Goal: Task Accomplishment & Management: Use online tool/utility

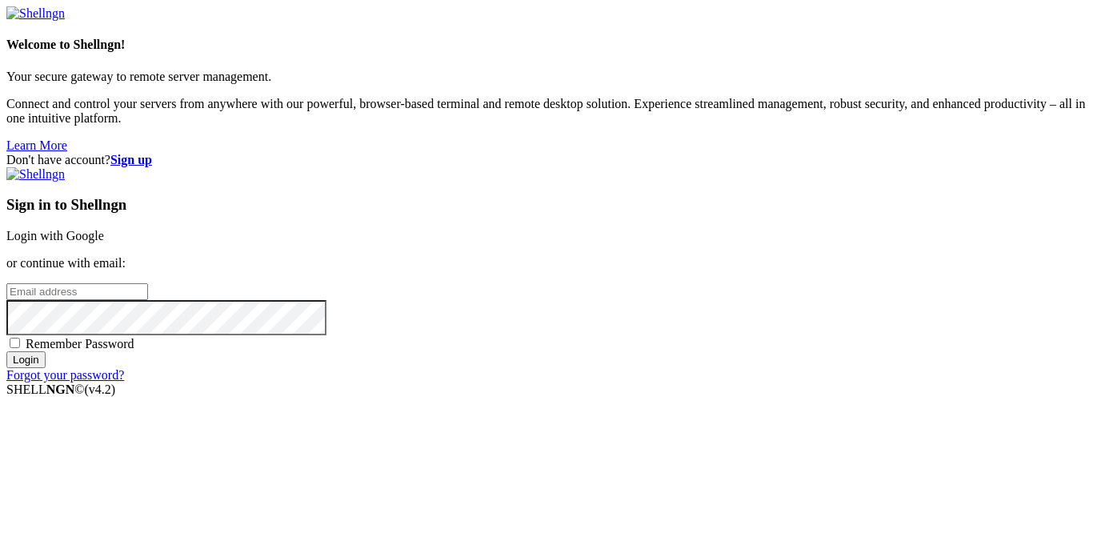
type input "[EMAIL_ADDRESS][DOMAIN_NAME]"
click at [134, 342] on span "Remember Password" at bounding box center [80, 344] width 109 height 14
click at [20, 342] on input "Remember Password" at bounding box center [15, 343] width 10 height 10
checkbox input "true"
click at [46, 368] on input "Login" at bounding box center [25, 359] width 39 height 17
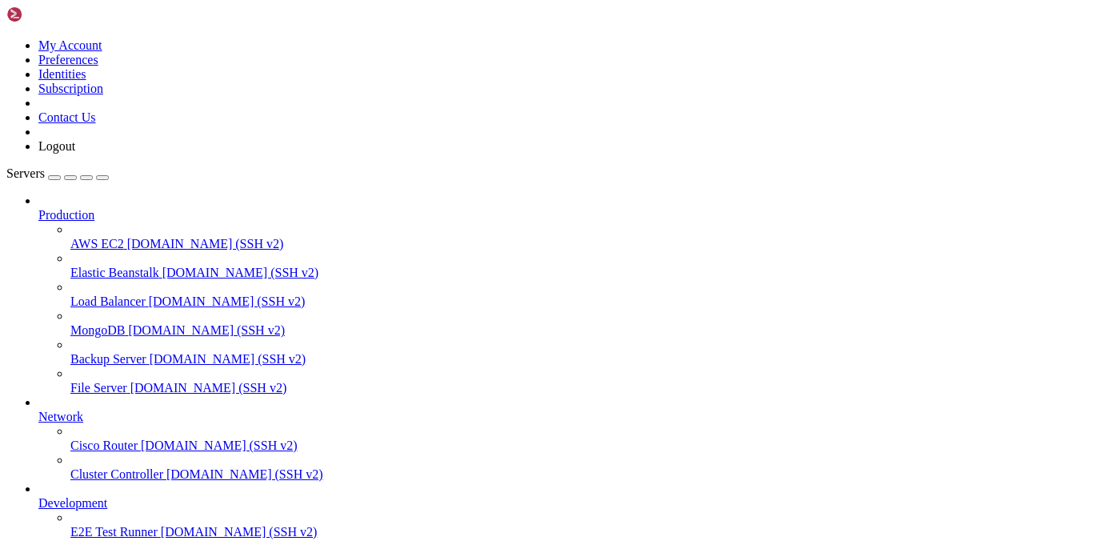
scroll to position [101, 0]
